Goal: Understand process/instructions

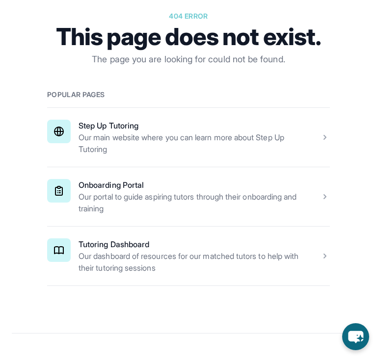
scroll to position [125, 0]
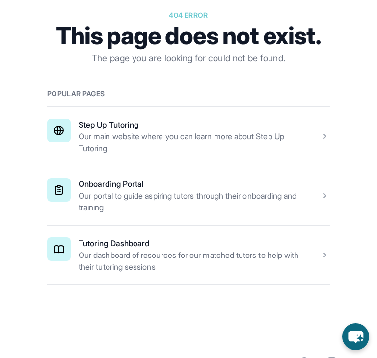
click at [48, 183] on span at bounding box center [188, 195] width 283 height 59
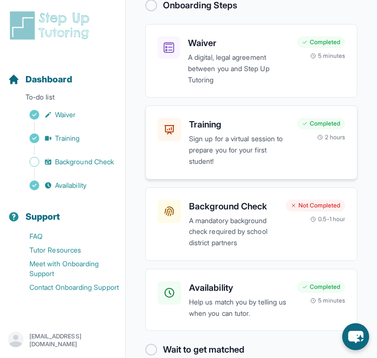
scroll to position [120, 0]
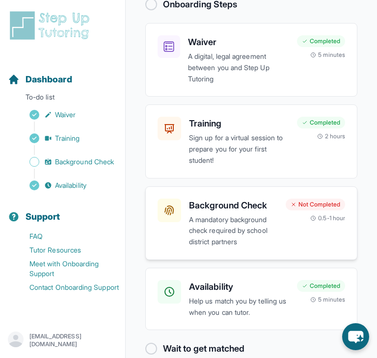
click at [220, 219] on p "A mandatory background check required by school district partners" at bounding box center [233, 230] width 89 height 33
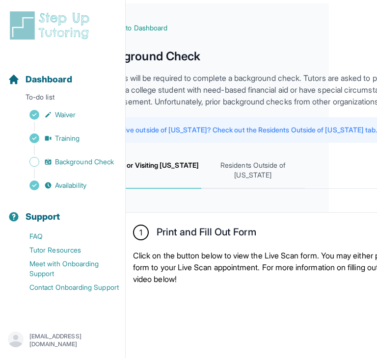
scroll to position [8, 0]
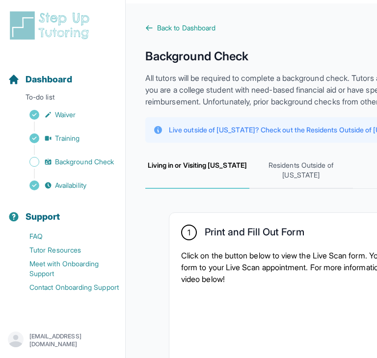
click at [10, 336] on icon "button" at bounding box center [16, 340] width 16 height 16
click at [43, 332] on div "[EMAIL_ADDRESS][DOMAIN_NAME]" at bounding box center [62, 341] width 109 height 18
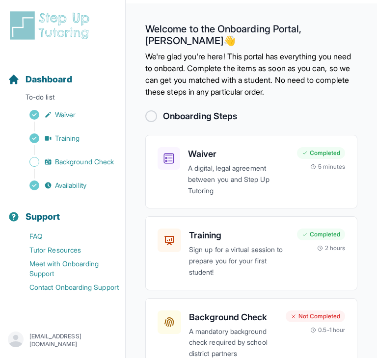
scroll to position [12, 0]
